Goal: Check status: Check status

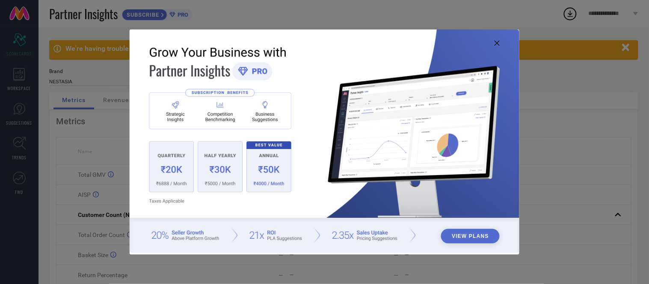
click at [495, 43] on icon at bounding box center [496, 43] width 5 height 5
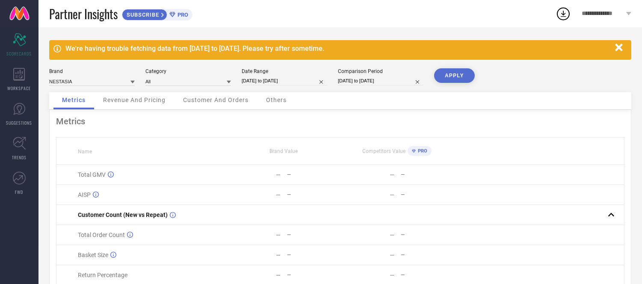
select select "8"
select select "2025"
select select "9"
select select "2025"
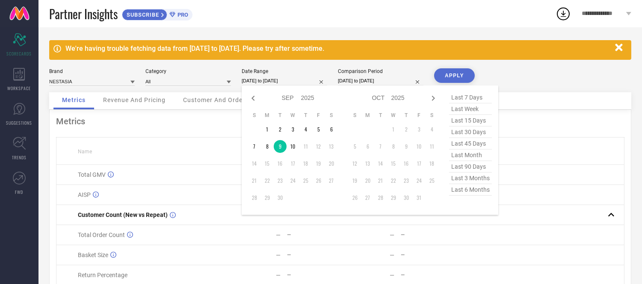
click at [304, 78] on input "[DATE] to [DATE]" at bounding box center [285, 81] width 86 height 9
click at [293, 148] on td "10" at bounding box center [292, 146] width 13 height 13
type input "[DATE] to [DATE]"
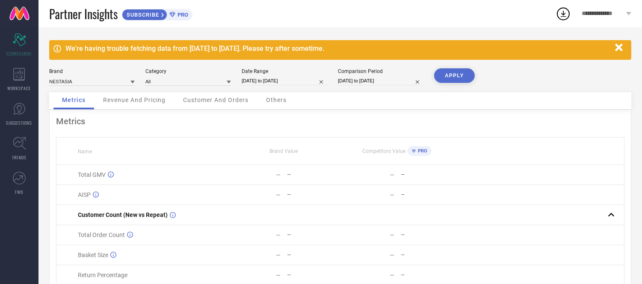
click at [464, 74] on button "APPLY" at bounding box center [454, 75] width 41 height 15
click at [280, 99] on span "Others" at bounding box center [276, 100] width 21 height 7
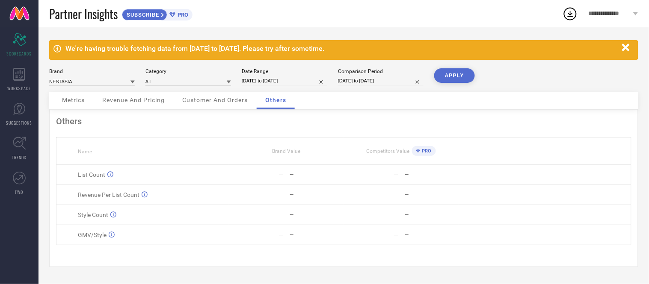
click at [452, 76] on button "APPLY" at bounding box center [454, 75] width 41 height 15
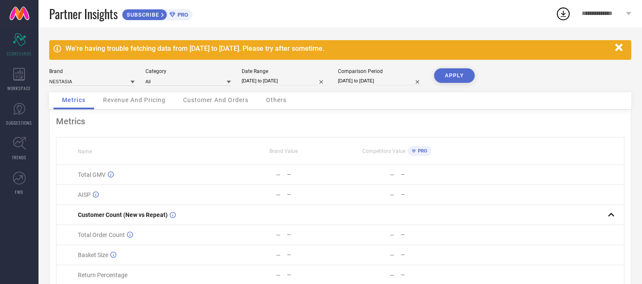
click at [275, 95] on div "Others" at bounding box center [276, 100] width 38 height 17
